Goal: Task Accomplishment & Management: Complete application form

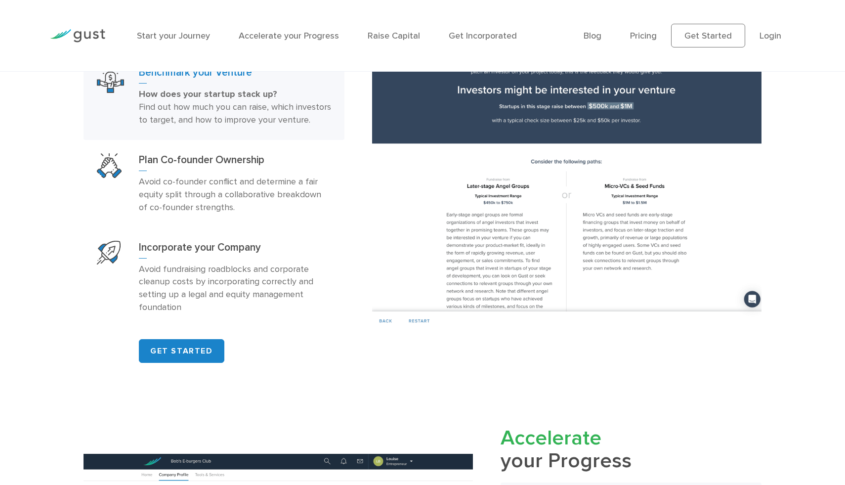
scroll to position [713, 0]
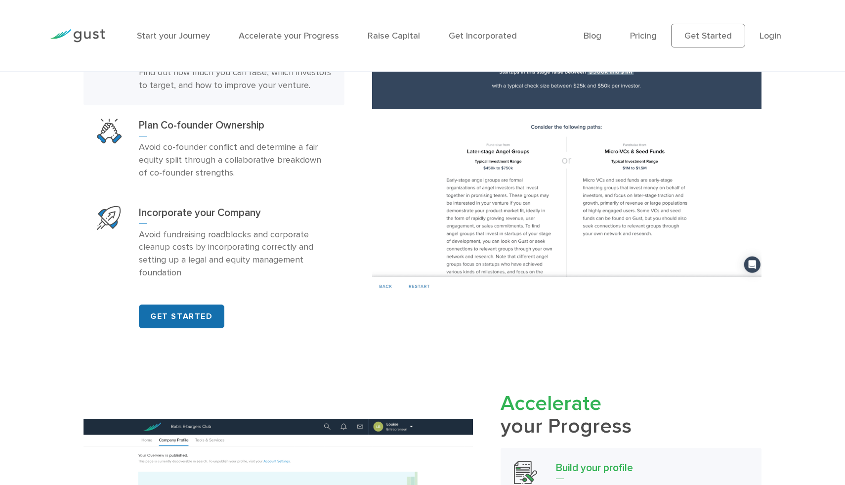
click at [193, 328] on link "GET STARTED" at bounding box center [182, 317] width 86 height 24
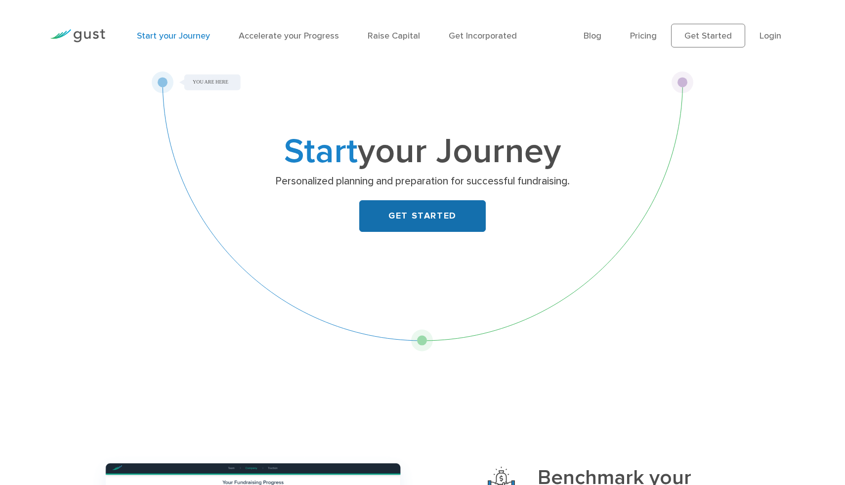
click at [396, 211] on link "GET STARTED" at bounding box center [422, 216] width 127 height 32
